Goal: Find specific page/section: Find specific page/section

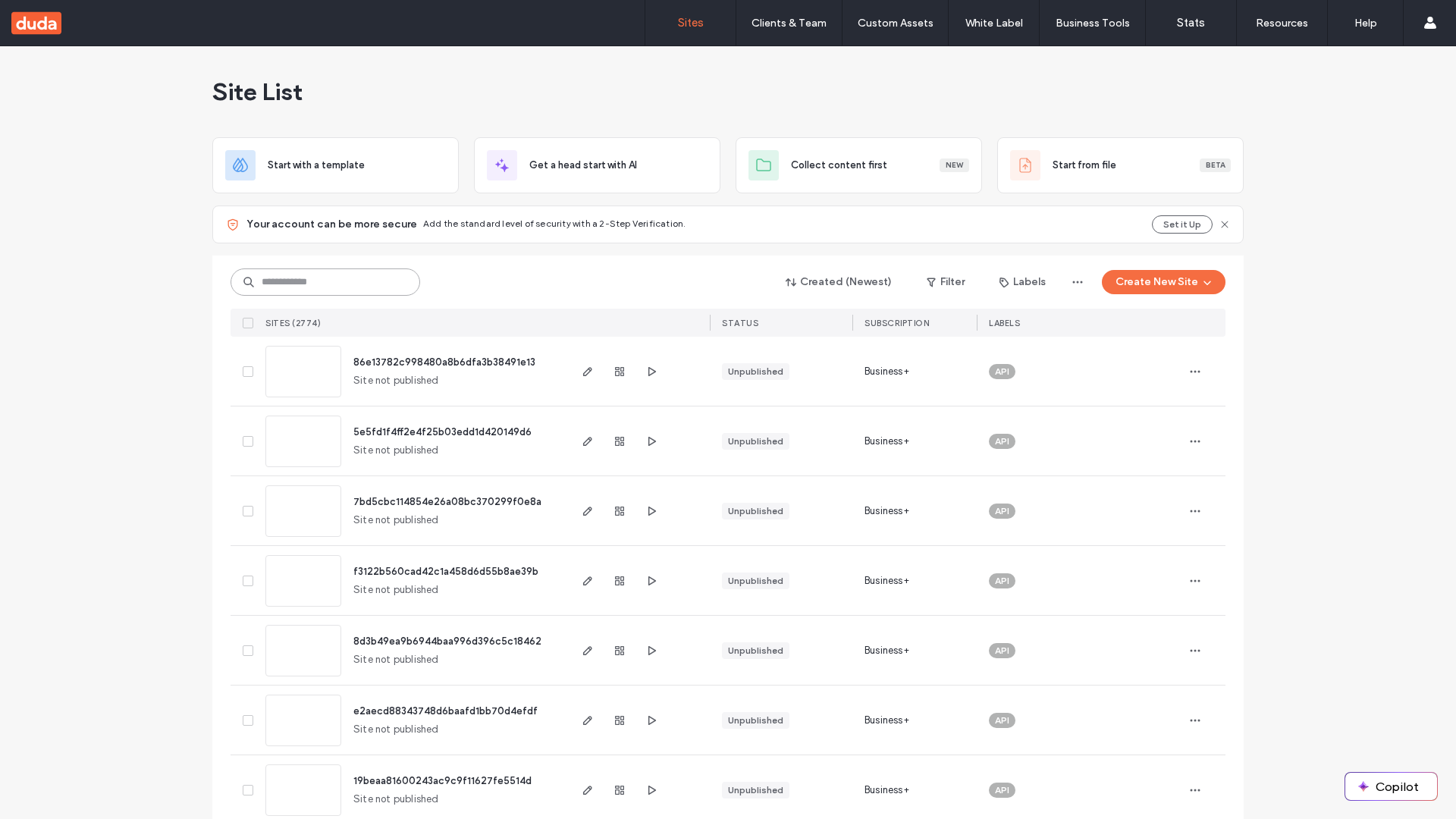
click at [320, 282] on input at bounding box center [325, 282] width 189 height 27
type input "**********"
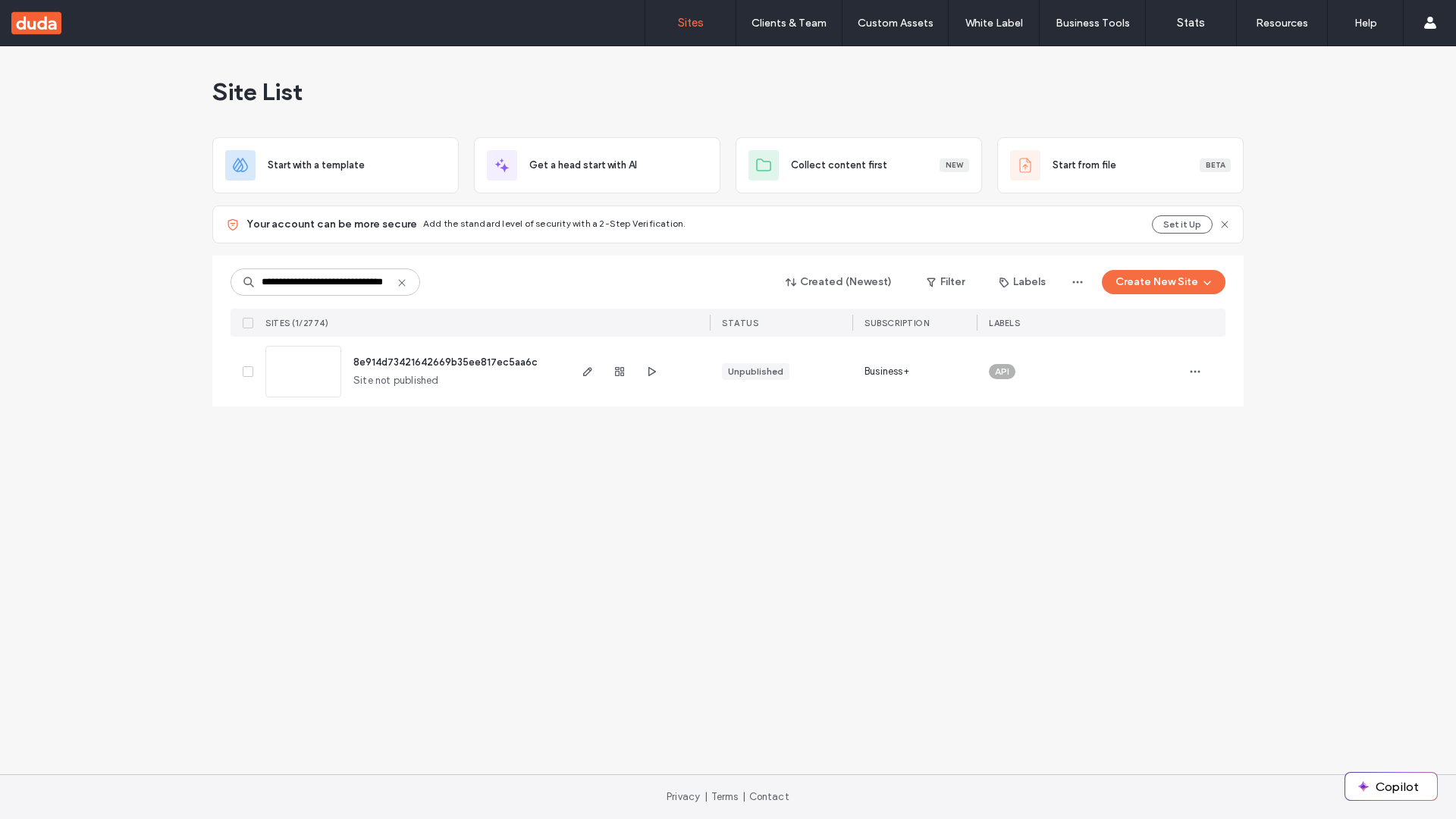
click at [446, 362] on span "8e914d73421642669b35ee817ec5aa6c" at bounding box center [445, 362] width 184 height 12
